Goal: Task Accomplishment & Management: Manage account settings

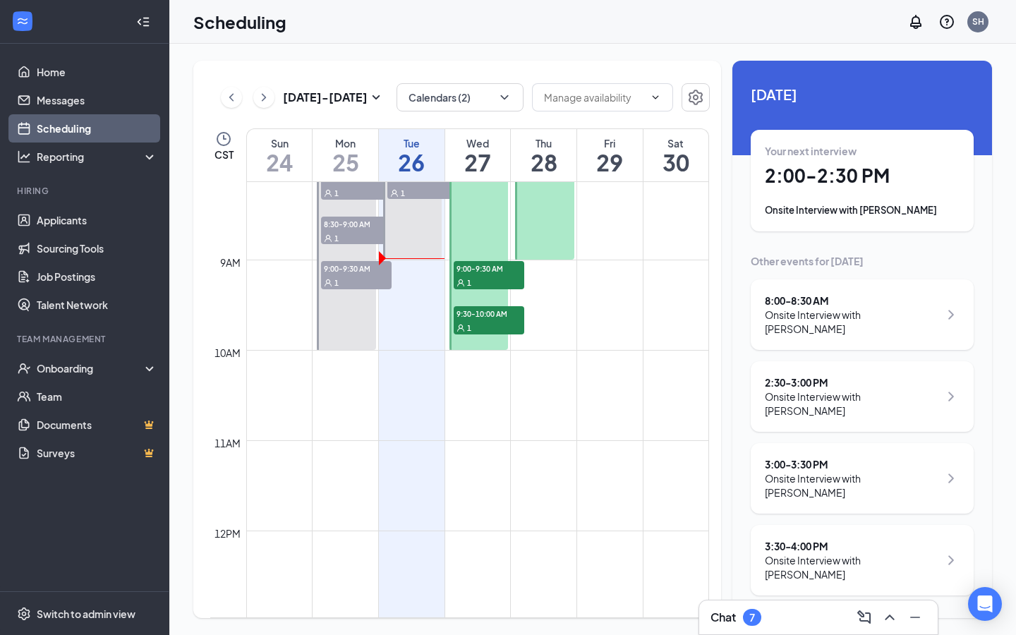
scroll to position [657, 0]
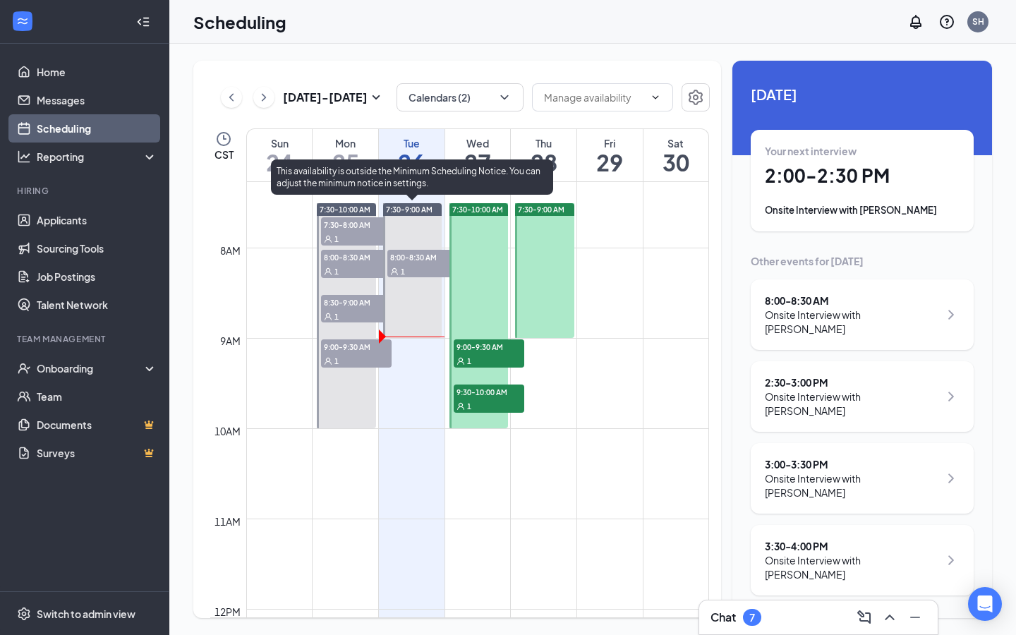
click at [425, 261] on span "8:00-8:30 AM" at bounding box center [422, 257] width 71 height 14
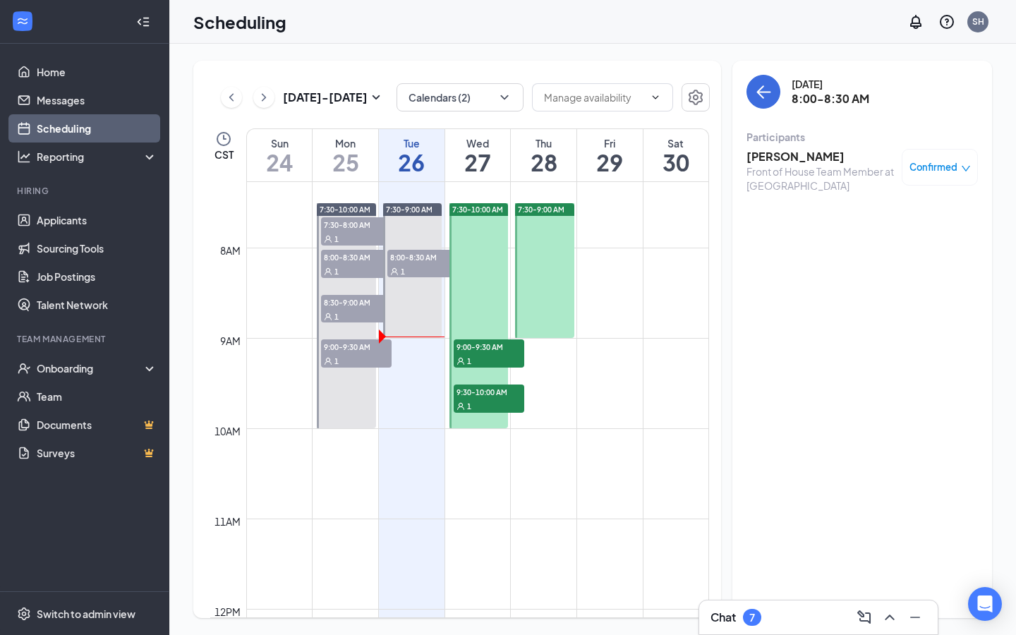
click at [774, 164] on div "Front of House Team Member at [GEOGRAPHIC_DATA]" at bounding box center [821, 178] width 148 height 28
click at [773, 159] on h3 "[PERSON_NAME]" at bounding box center [821, 157] width 148 height 16
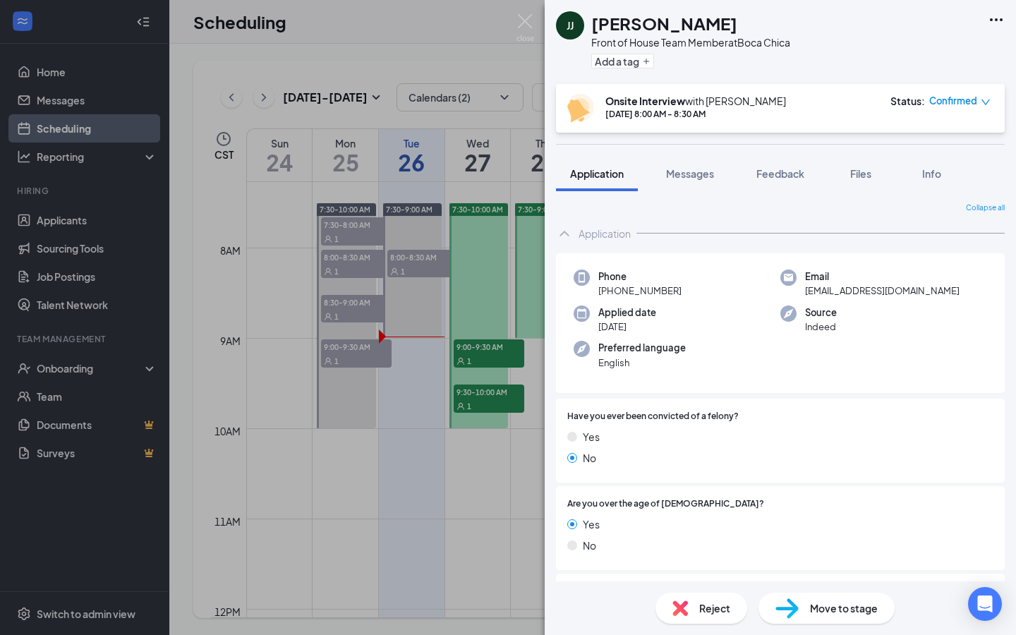
click at [718, 611] on span "Reject" at bounding box center [714, 608] width 31 height 16
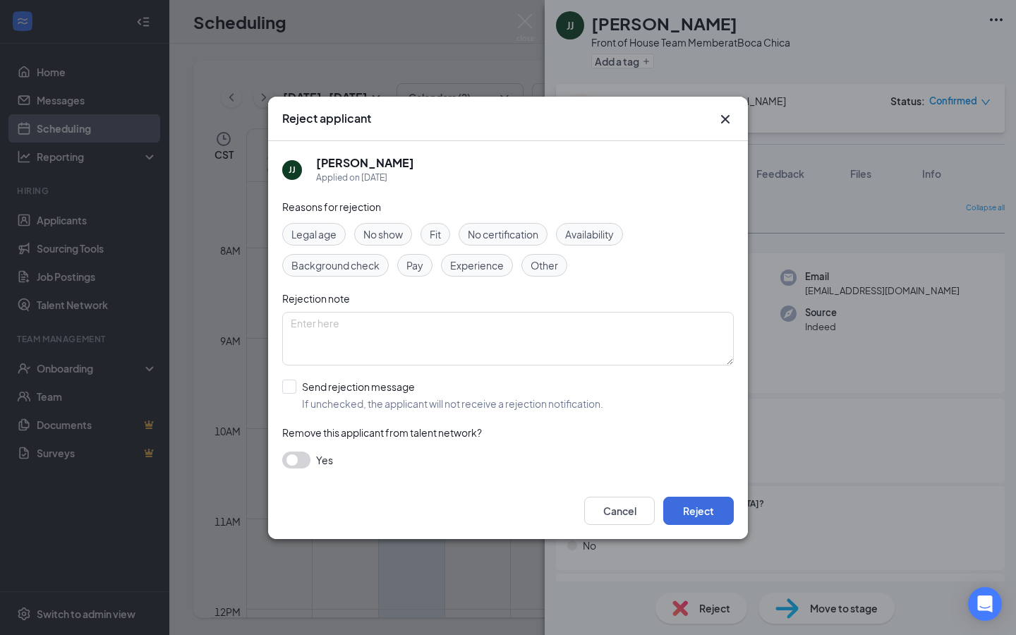
click at [391, 238] on span "No show" at bounding box center [383, 234] width 40 height 16
click at [699, 515] on button "Reject" at bounding box center [698, 511] width 71 height 28
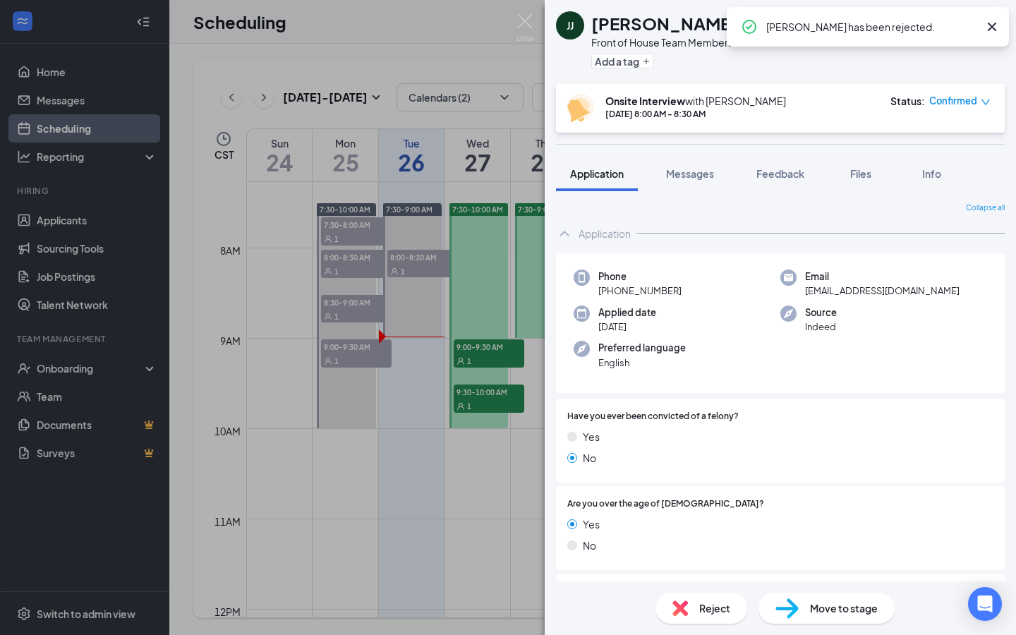
click at [393, 186] on div "[PERSON_NAME] [PERSON_NAME] Front of House Team Member at [GEOGRAPHIC_DATA] Add…" at bounding box center [508, 317] width 1016 height 635
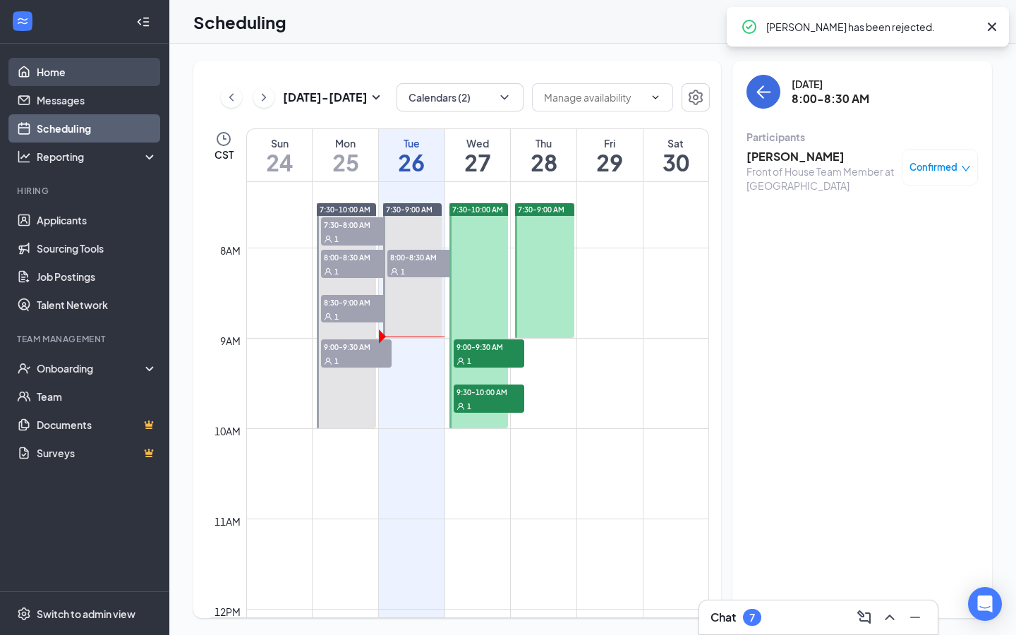
click at [96, 69] on link "Home" at bounding box center [97, 72] width 121 height 28
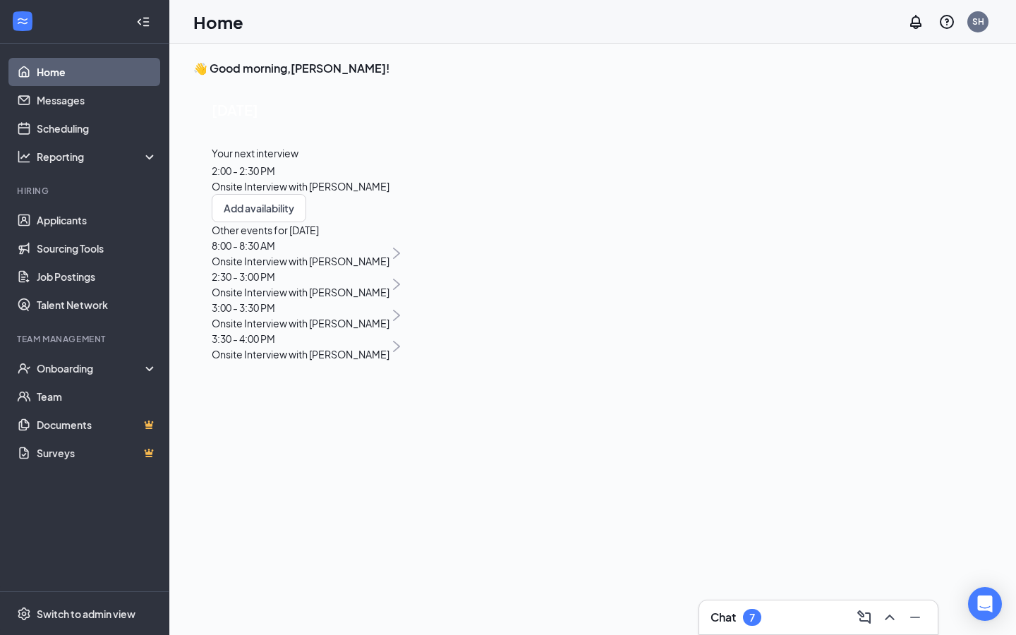
scroll to position [30, 0]
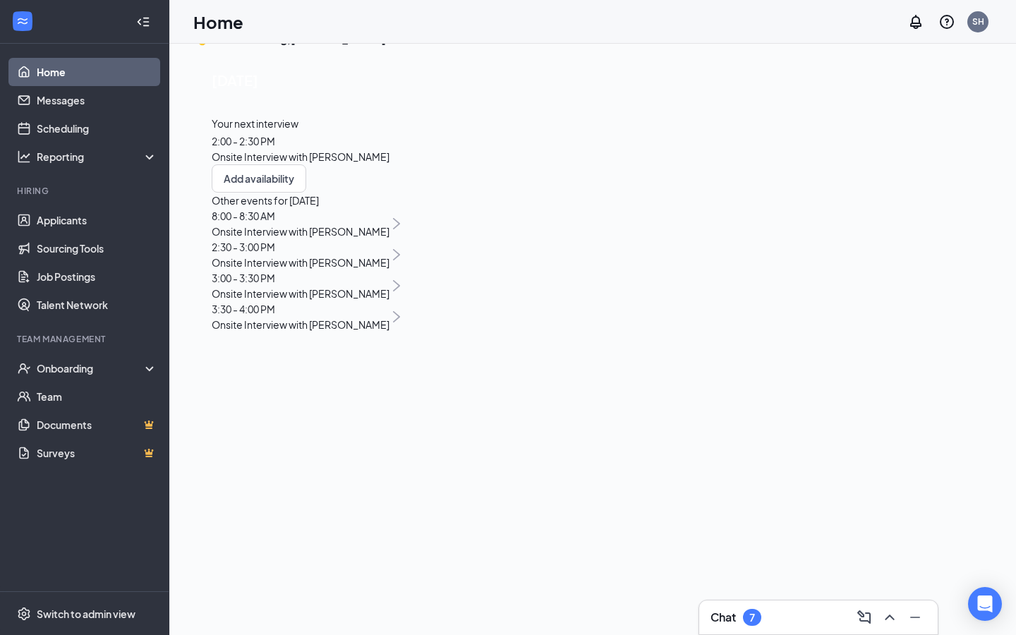
click at [99, 71] on link "Home" at bounding box center [97, 72] width 121 height 28
click at [104, 130] on link "Scheduling" at bounding box center [97, 128] width 121 height 28
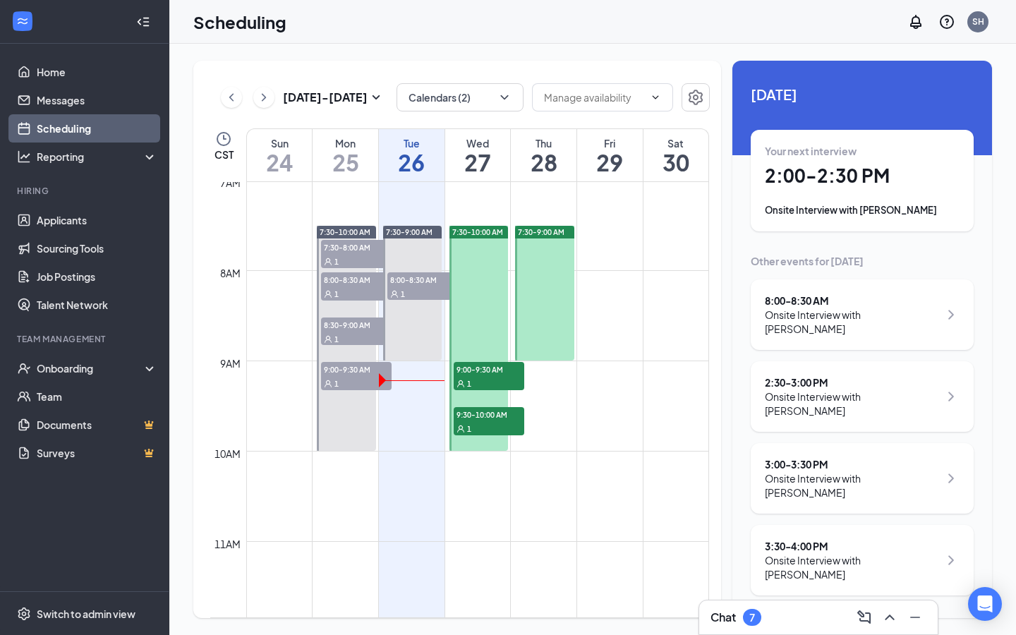
scroll to position [552, 0]
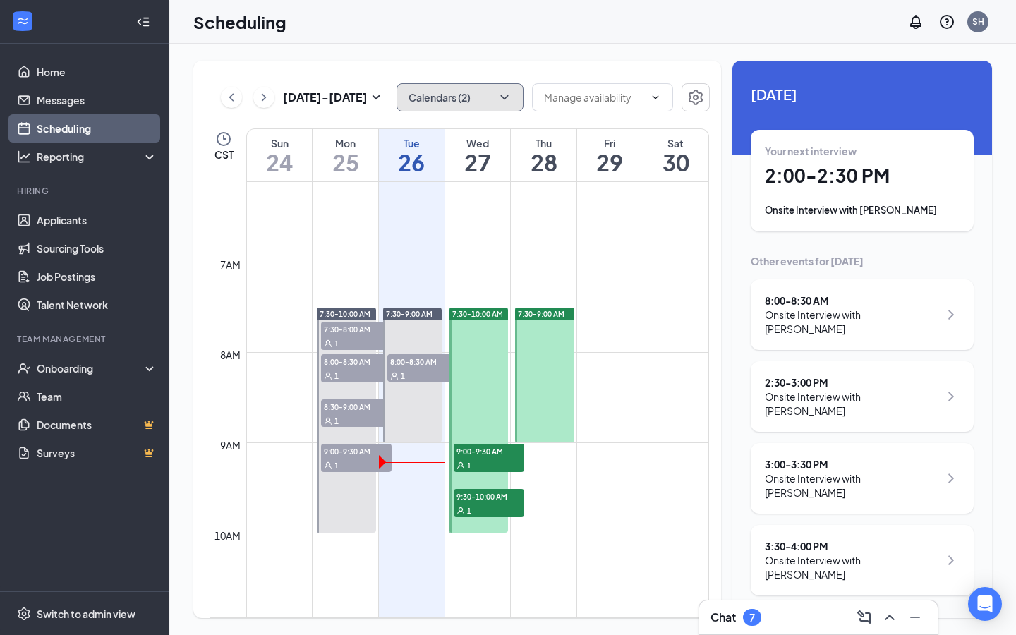
click at [442, 96] on button "Calendars (2)" at bounding box center [460, 97] width 127 height 28
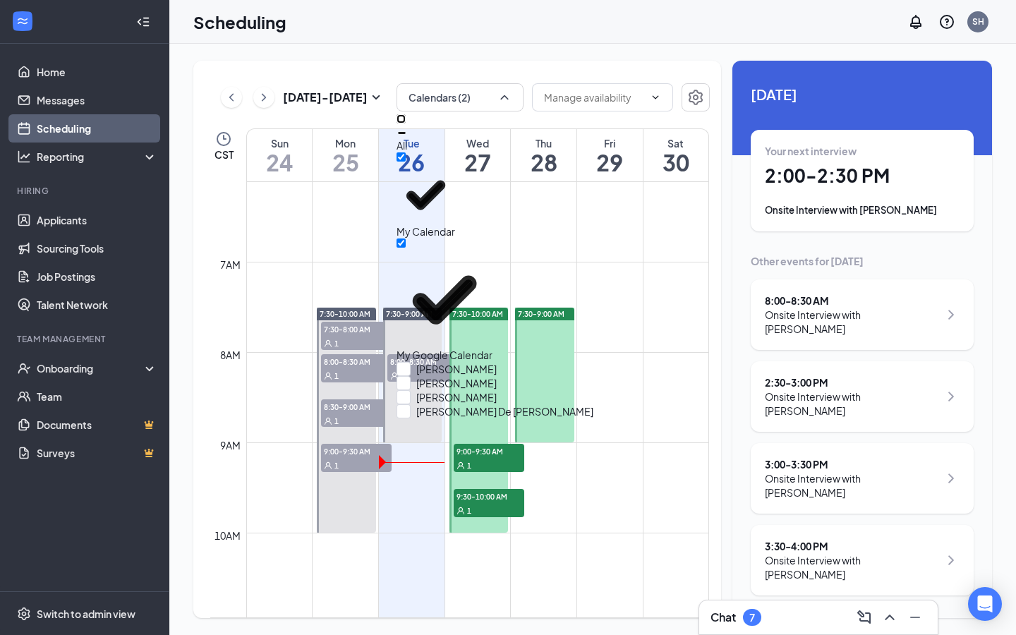
click at [406, 123] on input "All" at bounding box center [401, 118] width 9 height 9
checkbox input "true"
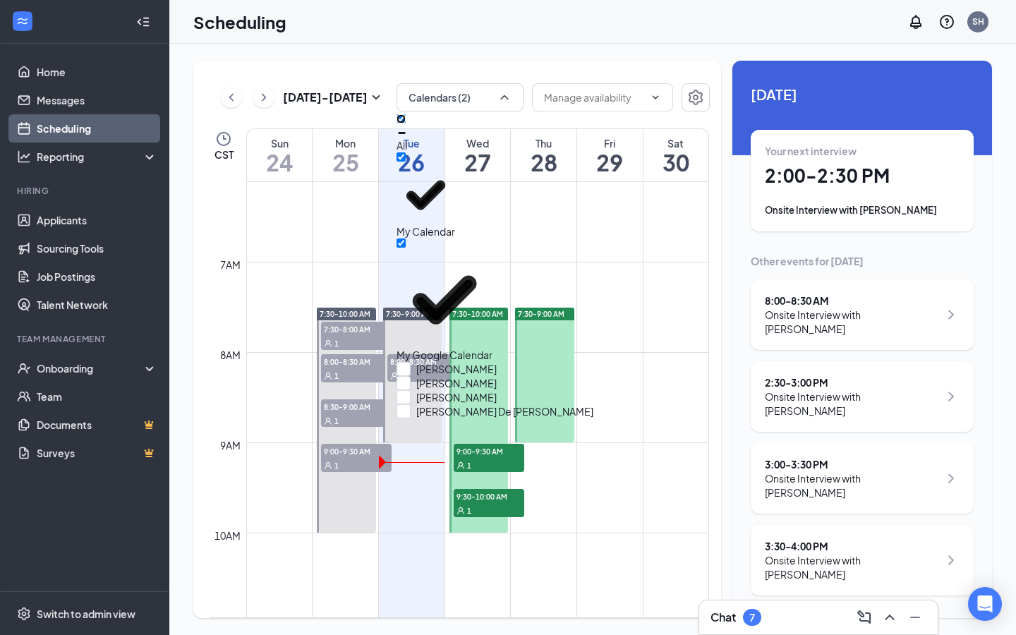
checkbox input "true"
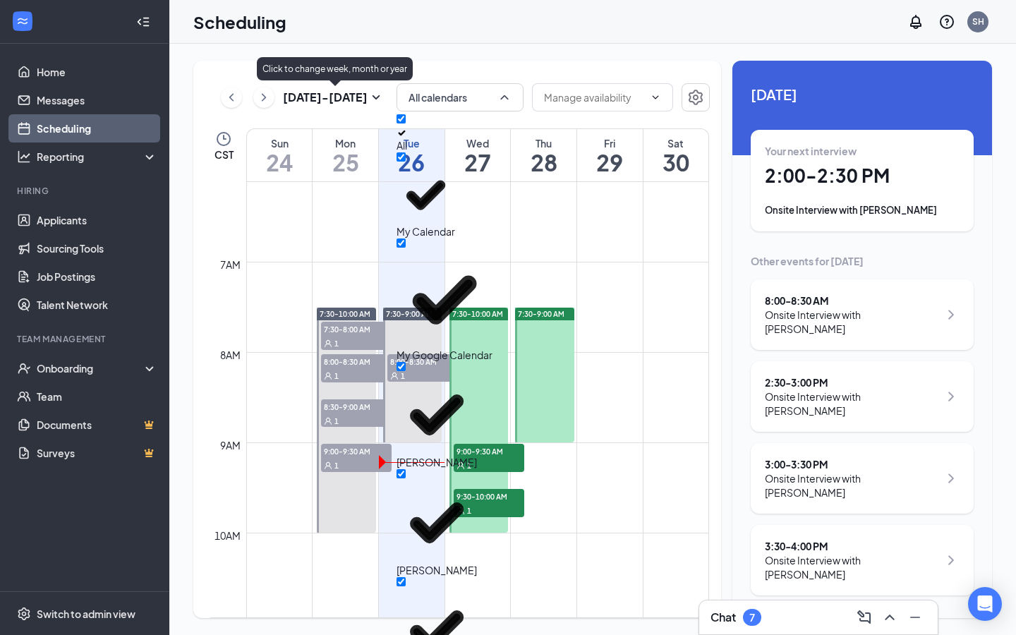
click at [395, 44] on div "[DATE] - [DATE] All calendars CST Sun 24 Mon 25 Tue 26 Wed 27 Thu 28 Fri 29 Sat…" at bounding box center [592, 339] width 847 height 591
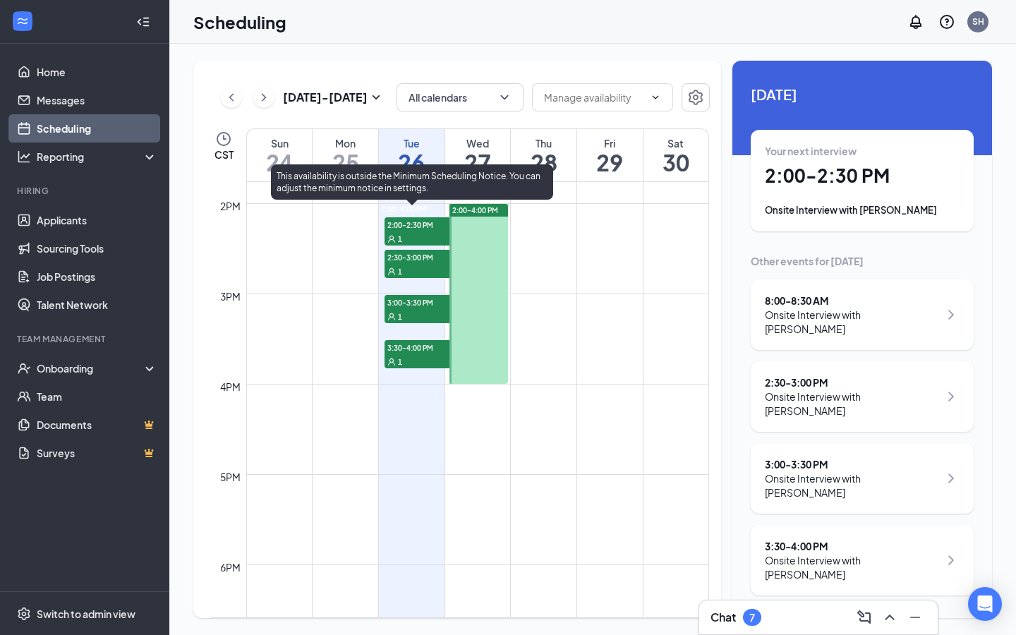
scroll to position [1255, 0]
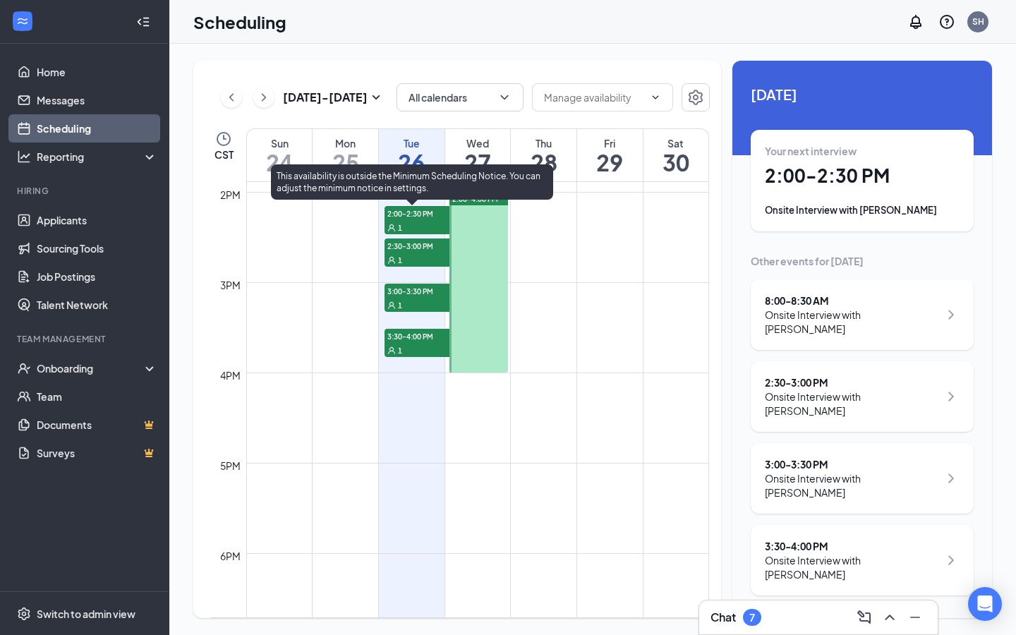
click at [423, 218] on span "2:00-2:30 PM" at bounding box center [420, 213] width 71 height 14
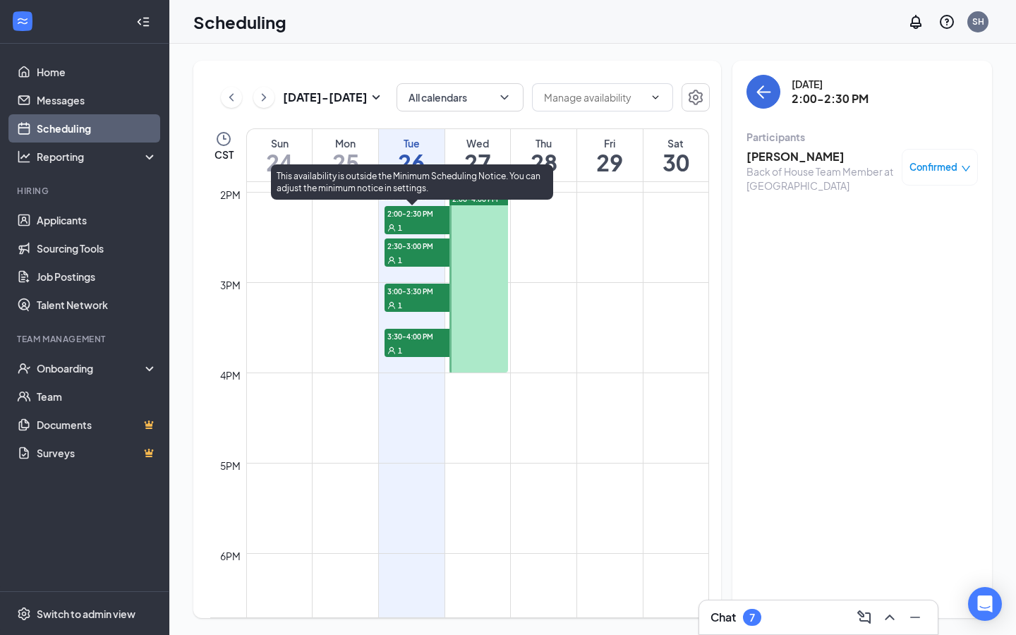
click at [429, 257] on div "1" at bounding box center [420, 260] width 71 height 14
click at [425, 294] on span "3:00-3:30 PM" at bounding box center [420, 291] width 71 height 14
click at [420, 354] on div "1" at bounding box center [420, 350] width 71 height 14
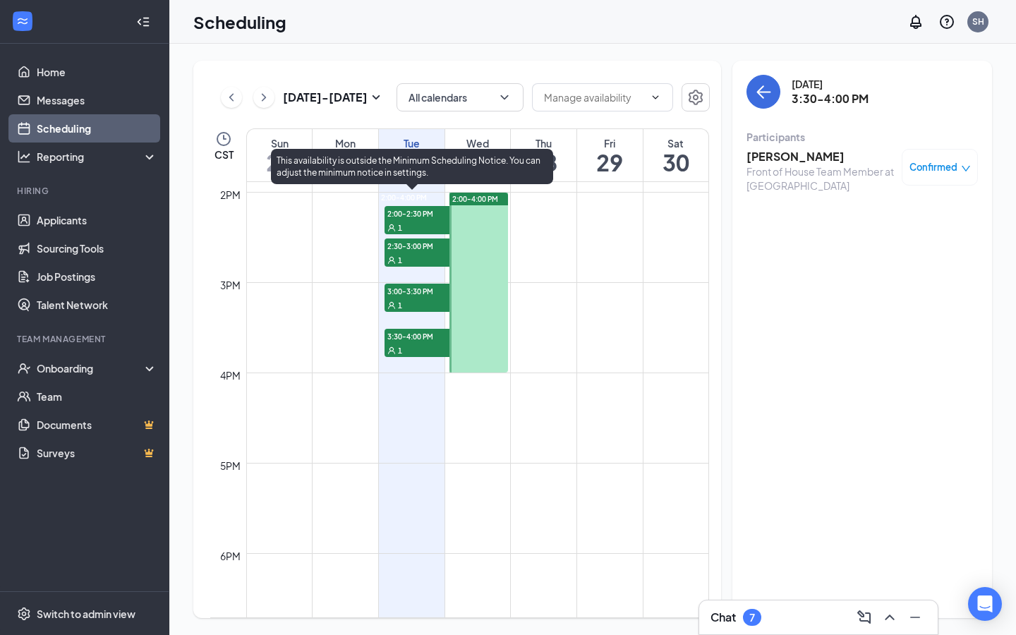
click at [429, 222] on div "1" at bounding box center [420, 227] width 71 height 14
click at [409, 258] on div "1" at bounding box center [420, 260] width 71 height 14
click at [419, 221] on div "1" at bounding box center [420, 227] width 71 height 14
click at [423, 253] on span "2:30-3:00 PM" at bounding box center [420, 245] width 71 height 14
click at [418, 296] on span "3:00-3:30 PM" at bounding box center [420, 291] width 71 height 14
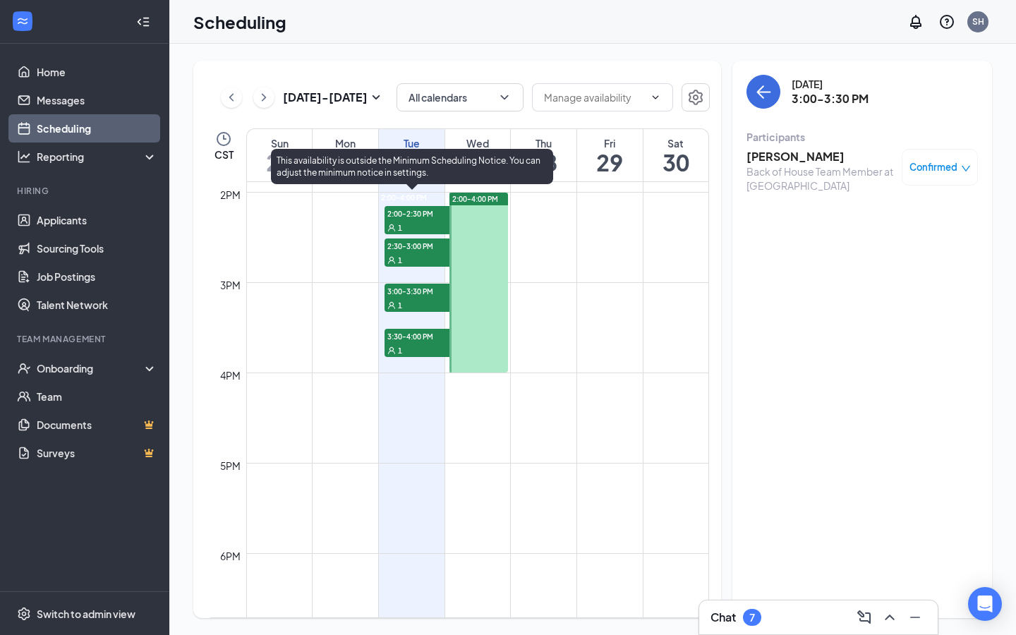
click at [427, 203] on div at bounding box center [427, 198] width 0 height 10
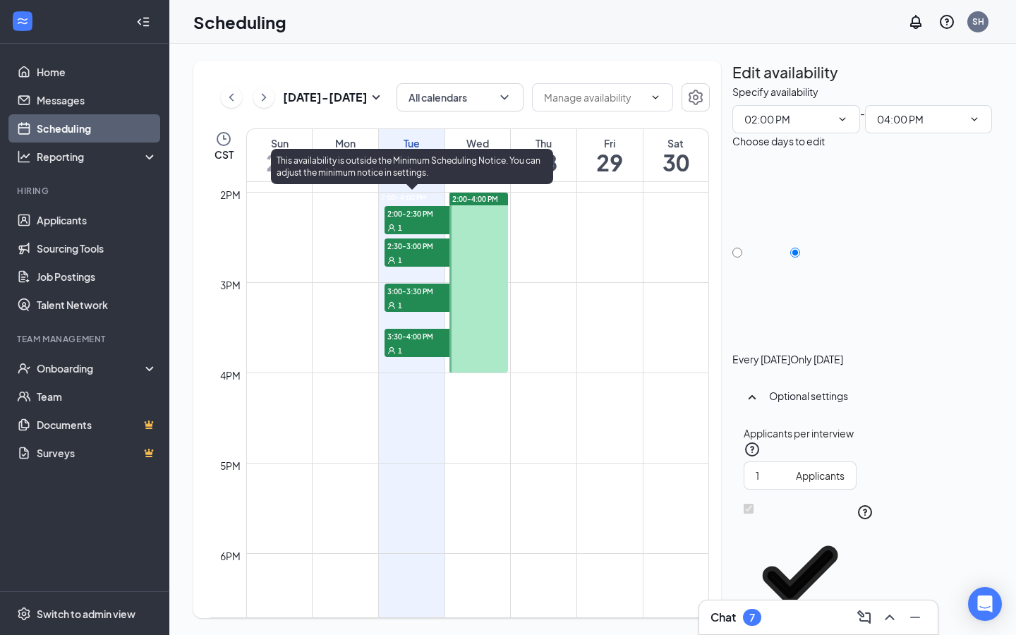
click at [417, 344] on div "1" at bounding box center [420, 350] width 71 height 14
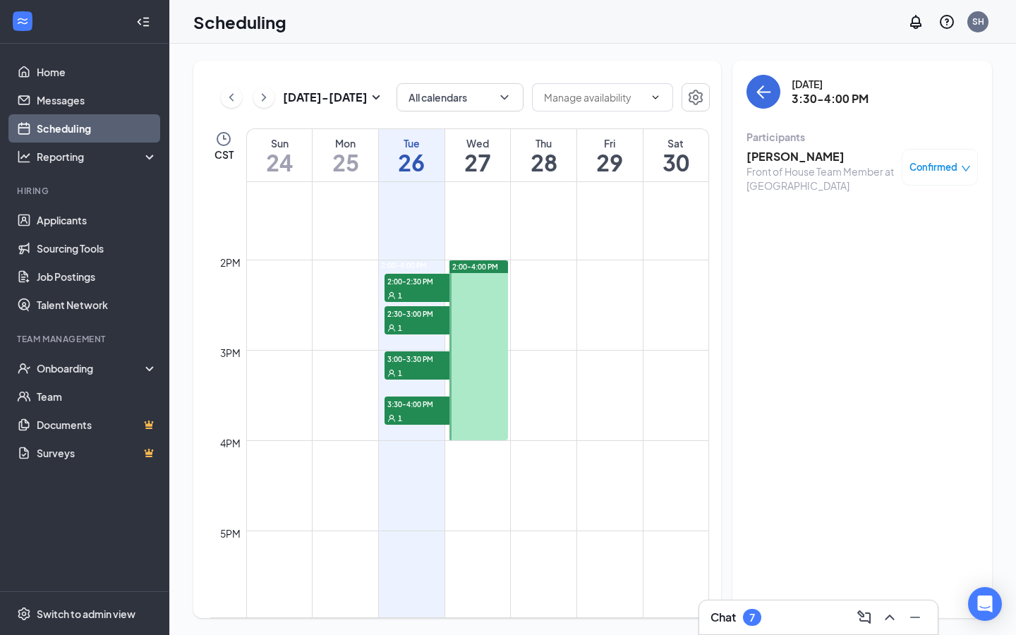
scroll to position [1228, 0]
